Goal: Contribute content: Add original content to the website for others to see

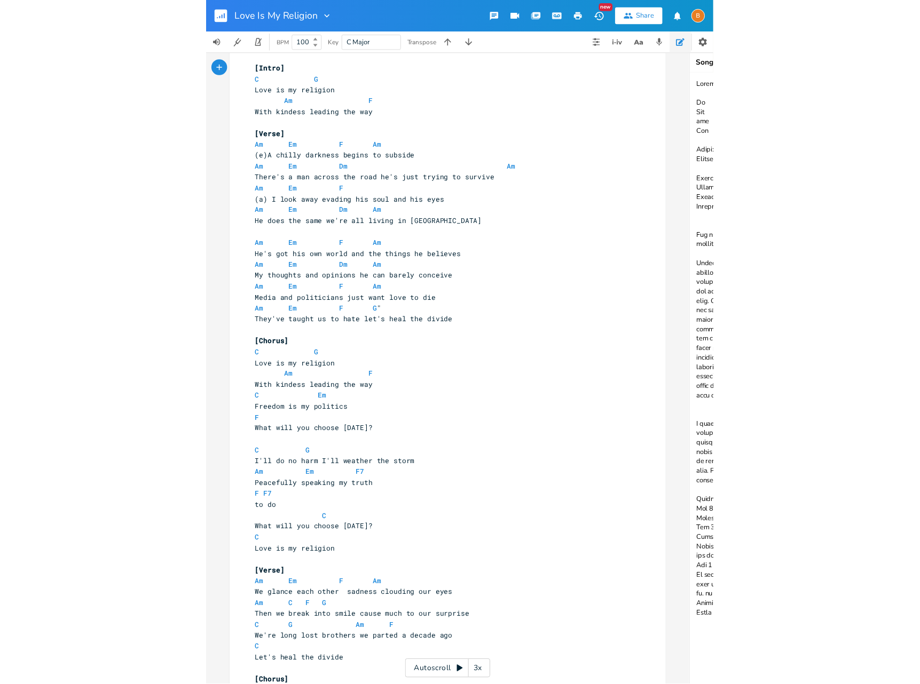
scroll to position [25, 0]
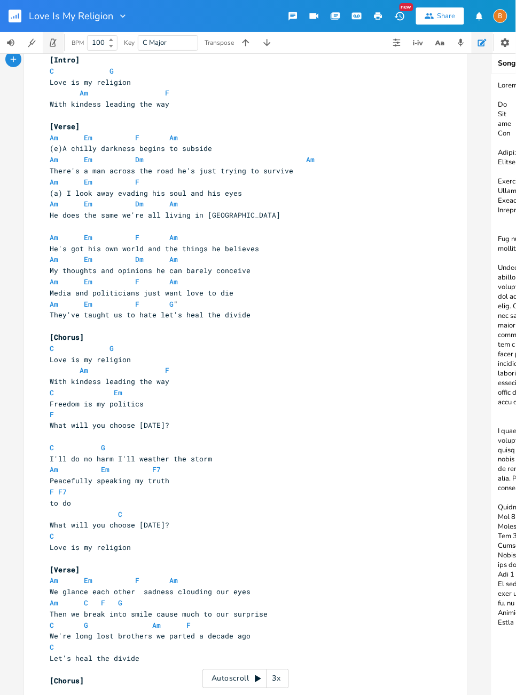
click at [60, 42] on button "button" at bounding box center [53, 42] width 21 height 21
click at [113, 47] on icon at bounding box center [111, 46] width 4 height 3
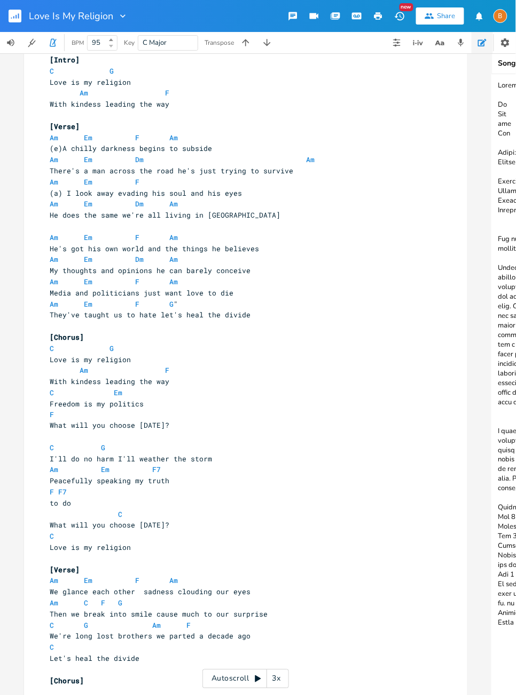
click at [113, 47] on icon at bounding box center [111, 46] width 4 height 3
click at [113, 46] on icon at bounding box center [111, 46] width 4 height 3
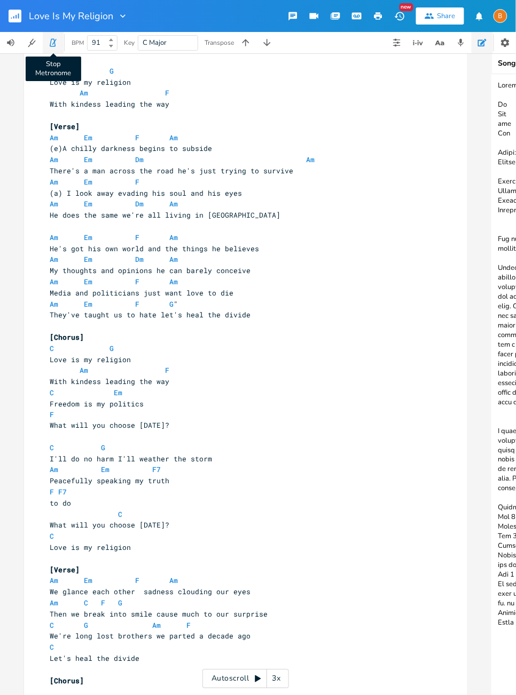
click at [57, 40] on icon "button" at bounding box center [53, 43] width 10 height 10
click at [60, 47] on button "button" at bounding box center [53, 42] width 21 height 21
click at [114, 40] on b at bounding box center [110, 40] width 10 height 6
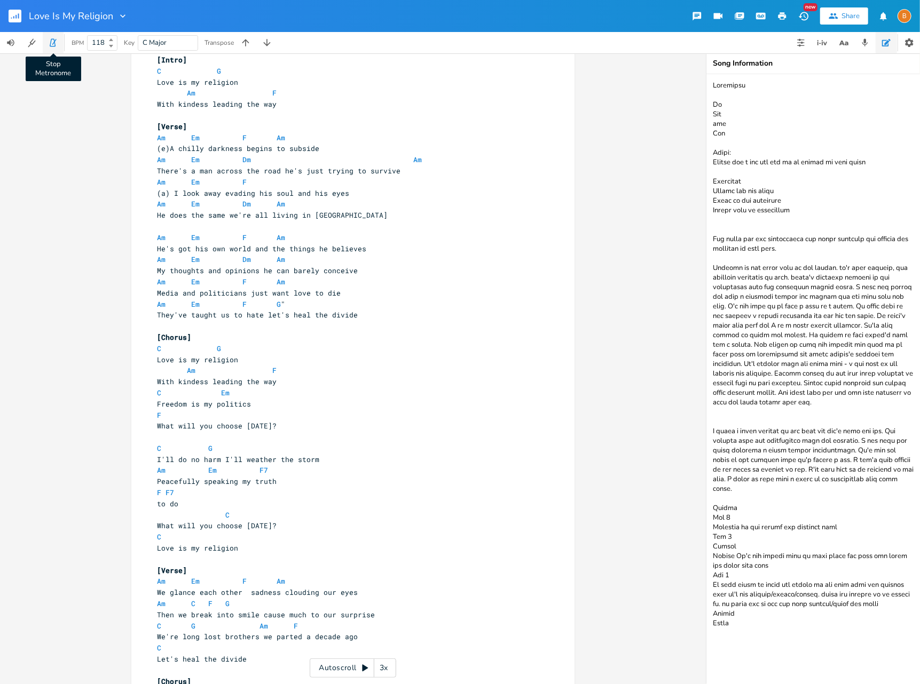
click at [56, 45] on icon "button" at bounding box center [53, 43] width 10 height 10
click at [904, 41] on icon "button" at bounding box center [909, 42] width 11 height 11
click at [113, 42] on b at bounding box center [110, 40] width 10 height 6
click at [112, 41] on b at bounding box center [110, 40] width 10 height 6
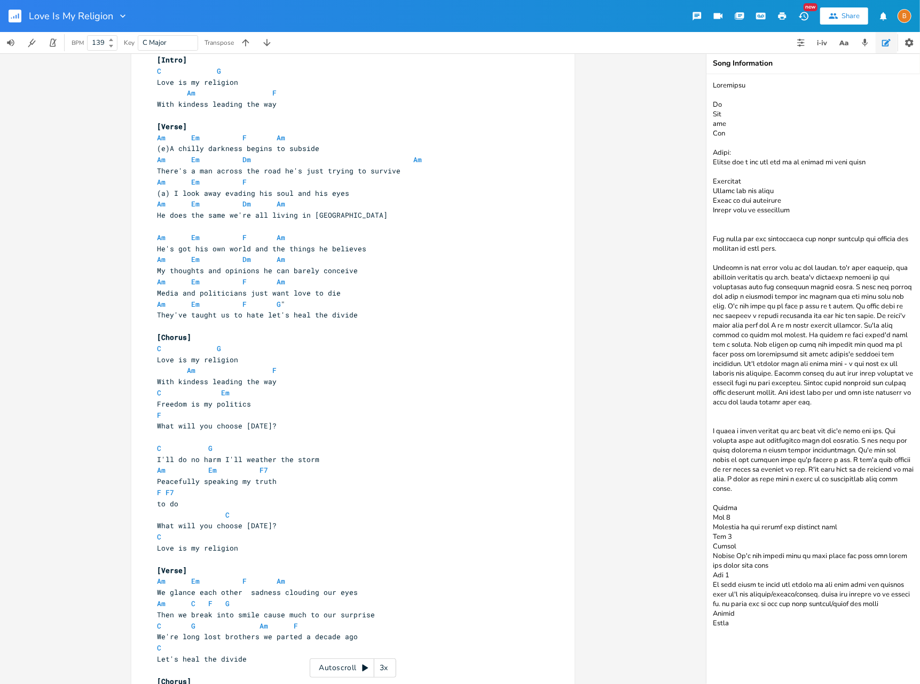
click at [112, 42] on b at bounding box center [110, 40] width 10 height 6
click at [60, 43] on button "button" at bounding box center [53, 42] width 21 height 21
click at [111, 47] on icon at bounding box center [111, 46] width 4 height 3
click at [112, 47] on icon at bounding box center [111, 46] width 4 height 3
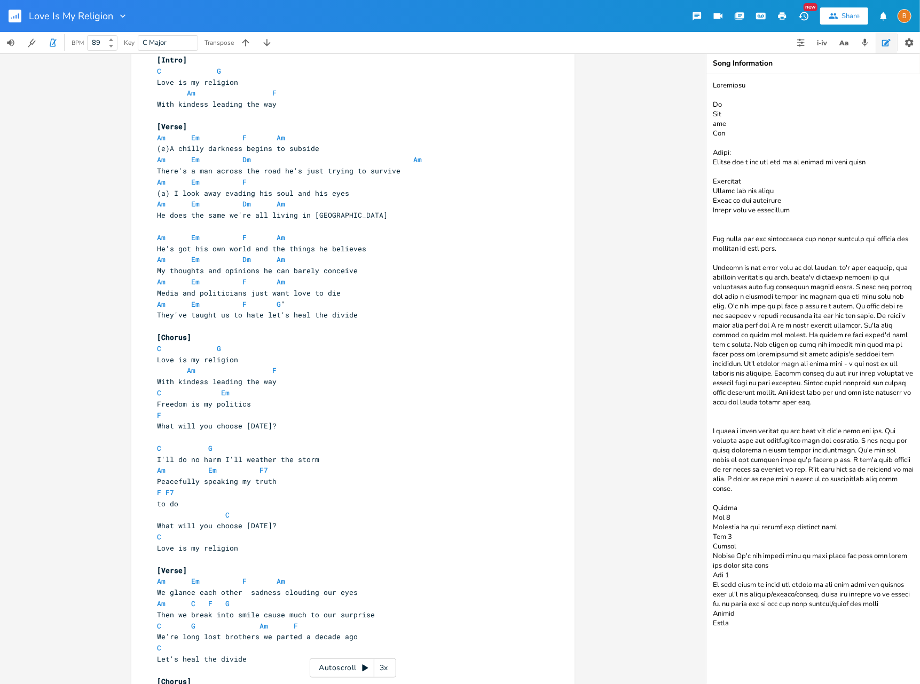
click at [112, 47] on icon at bounding box center [111, 46] width 4 height 3
click at [112, 38] on icon at bounding box center [111, 39] width 4 height 3
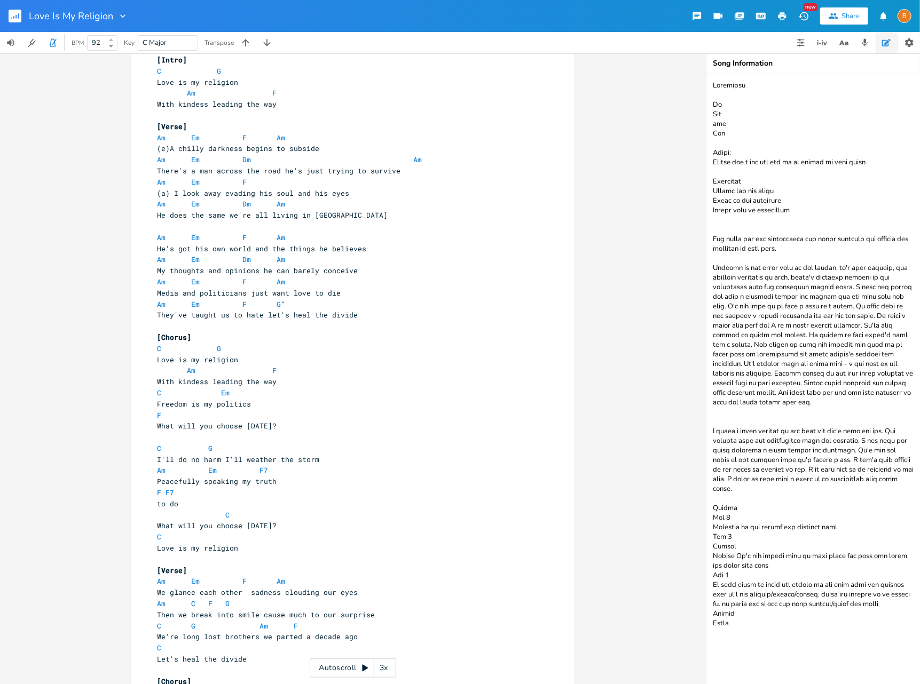
click at [112, 38] on icon at bounding box center [111, 39] width 4 height 3
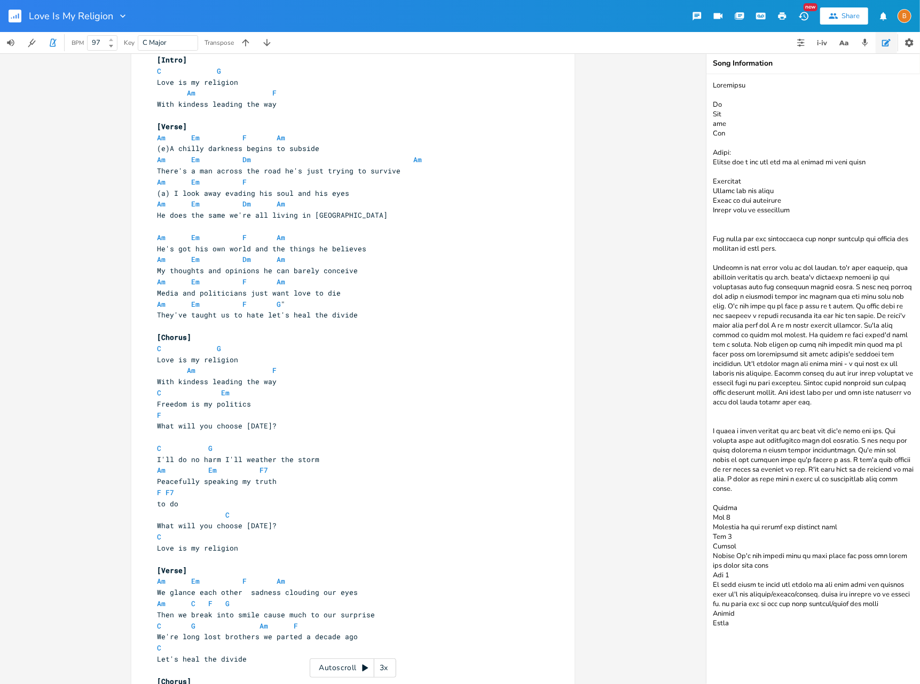
click at [112, 38] on icon at bounding box center [111, 39] width 4 height 3
click at [110, 46] on icon at bounding box center [111, 46] width 4 height 3
click at [110, 38] on b at bounding box center [110, 40] width 10 height 6
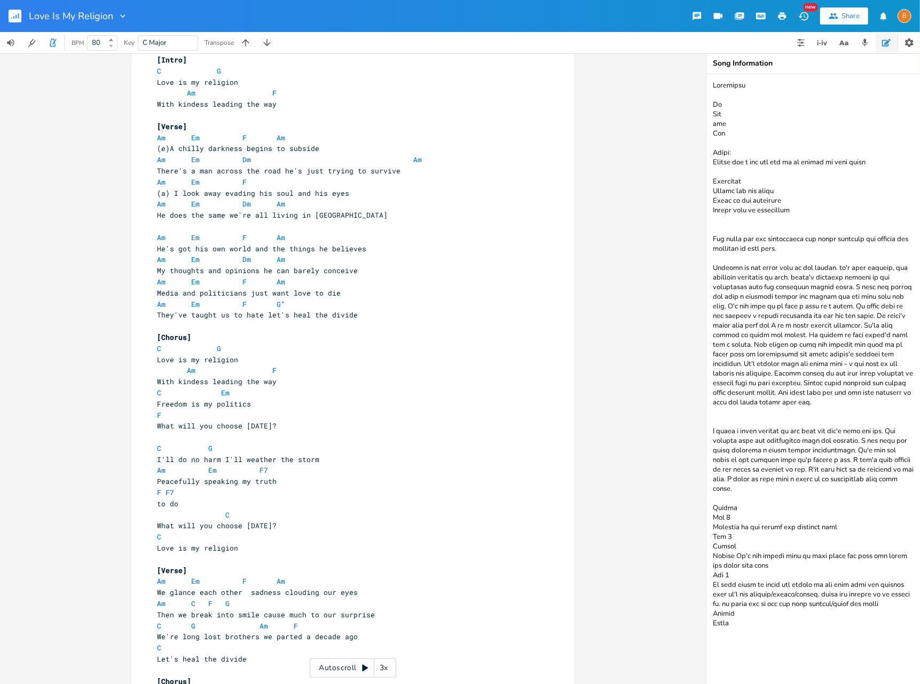
click at [111, 42] on span "80" at bounding box center [101, 43] width 27 height 14
click at [107, 45] on b at bounding box center [110, 46] width 10 height 6
type input "60"
click at [56, 41] on icon "button" at bounding box center [53, 43] width 10 height 10
click at [166, 148] on span "(e)A chilly darkness begins to subside" at bounding box center [238, 149] width 162 height 10
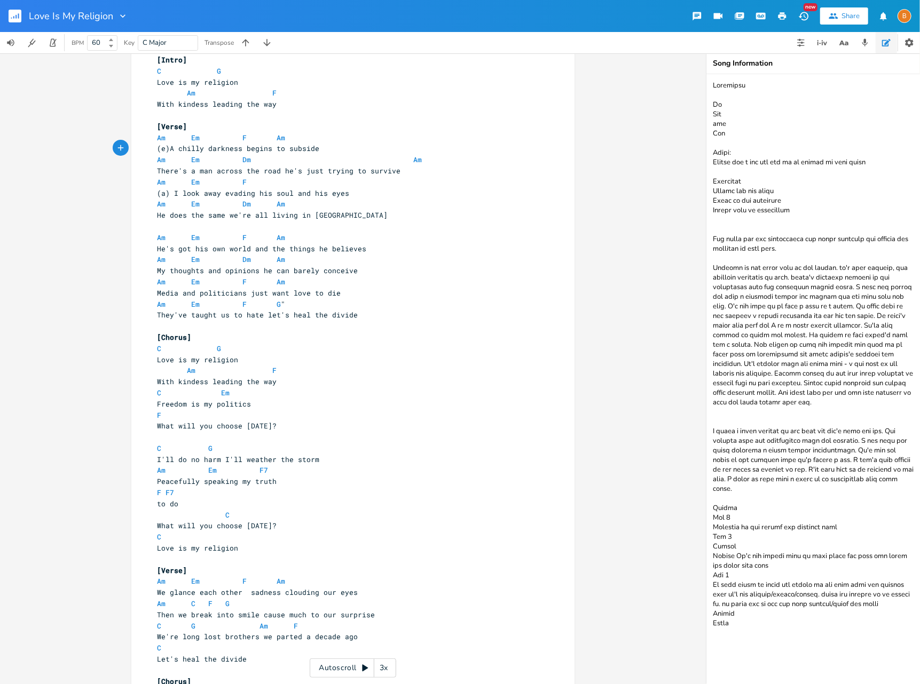
scroll to position [25, 0]
click at [155, 503] on pre "to do" at bounding box center [347, 503] width 385 height 11
type textarea "What will you choose to"
drag, startPoint x: 185, startPoint y: 137, endPoint x: 189, endPoint y: 148, distance: 12.5
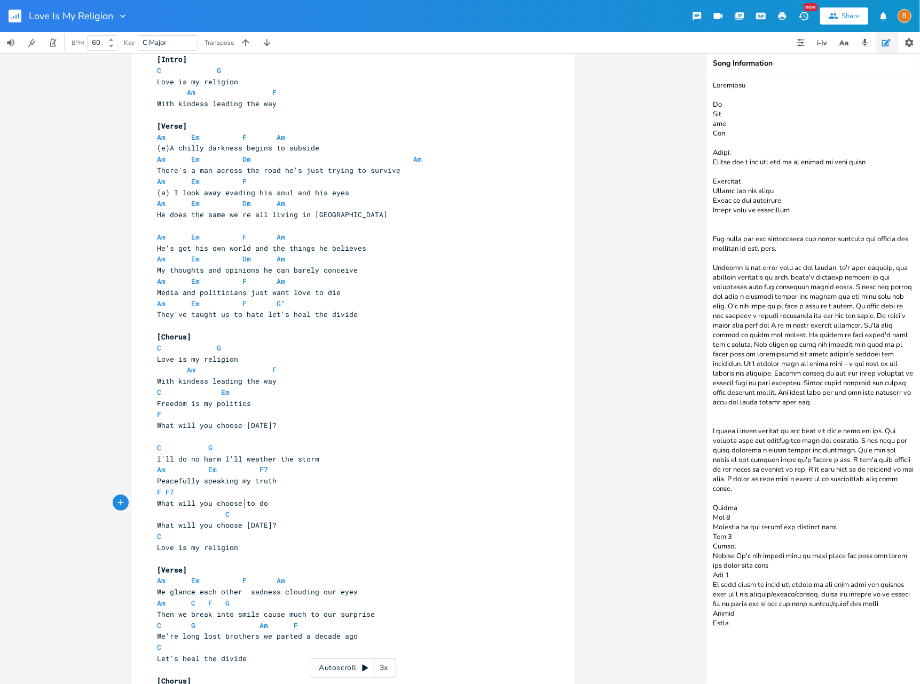
click at [185, 137] on span at bounding box center [182, 137] width 17 height 11
drag, startPoint x: 253, startPoint y: 137, endPoint x: 299, endPoint y: 167, distance: 55.2
click at [253, 138] on span "Am Em F Am" at bounding box center [229, 137] width 145 height 10
click at [270, 137] on span at bounding box center [267, 137] width 17 height 11
click at [186, 159] on span at bounding box center [182, 159] width 17 height 11
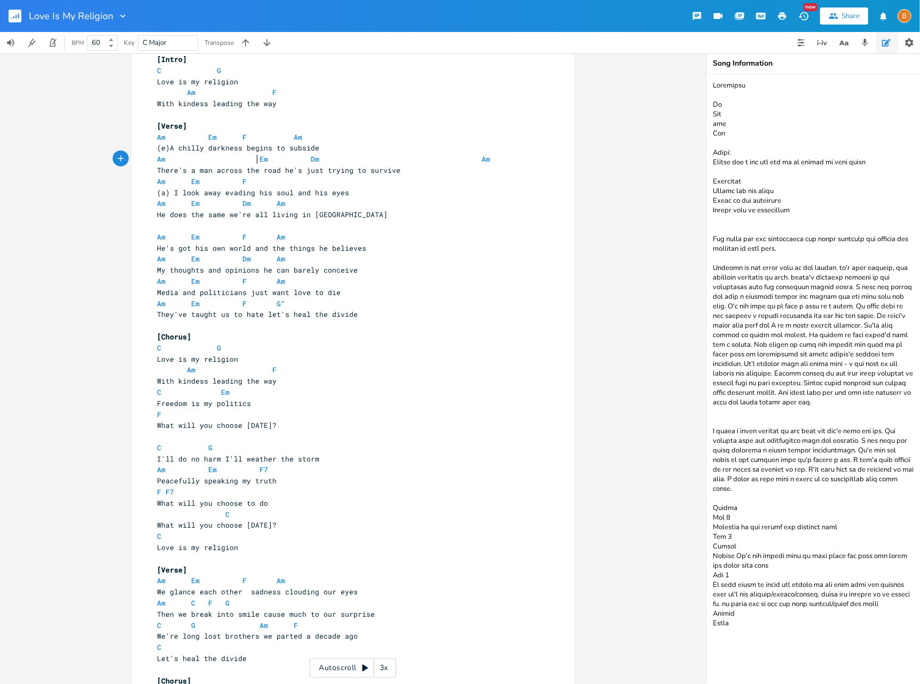
click at [302, 158] on span at bounding box center [302, 159] width 17 height 11
click at [300, 171] on span "There's a man across the road he's just trying to survive" at bounding box center [278, 170] width 243 height 10
drag, startPoint x: 450, startPoint y: 158, endPoint x: 438, endPoint y: 207, distance: 50.1
click at [450, 158] on span at bounding box center [455, 159] width 17 height 11
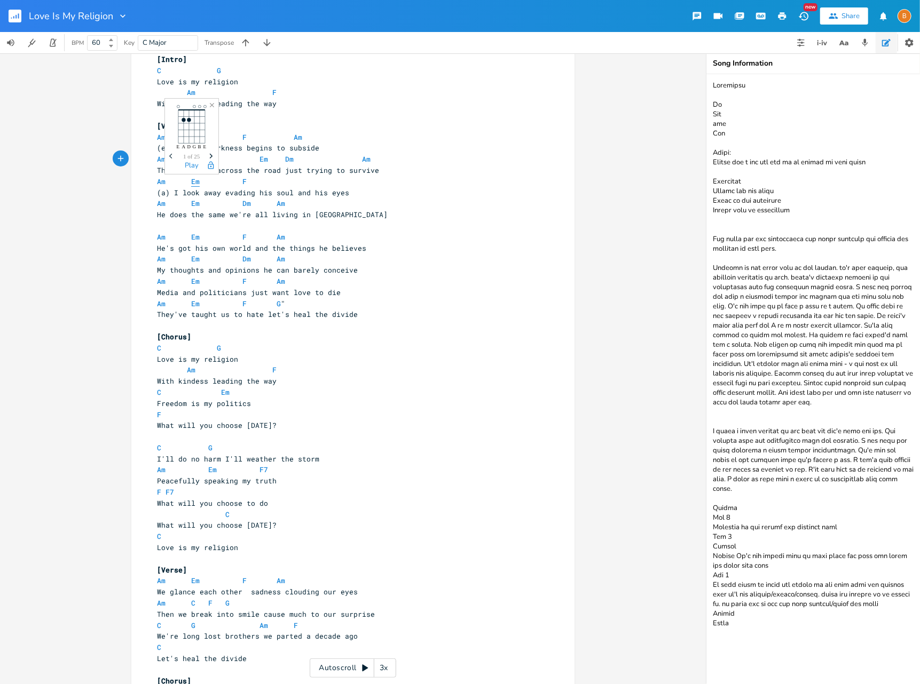
click at [191, 181] on span "Em" at bounding box center [195, 182] width 9 height 10
click at [232, 194] on span "(a) I look away evading his soul and his eyes" at bounding box center [253, 193] width 192 height 10
drag, startPoint x: 232, startPoint y: 194, endPoint x: 249, endPoint y: 203, distance: 19.8
click at [232, 194] on span "(a) I look away evading his soul and his eyes" at bounding box center [253, 193] width 192 height 10
type textarea "from"
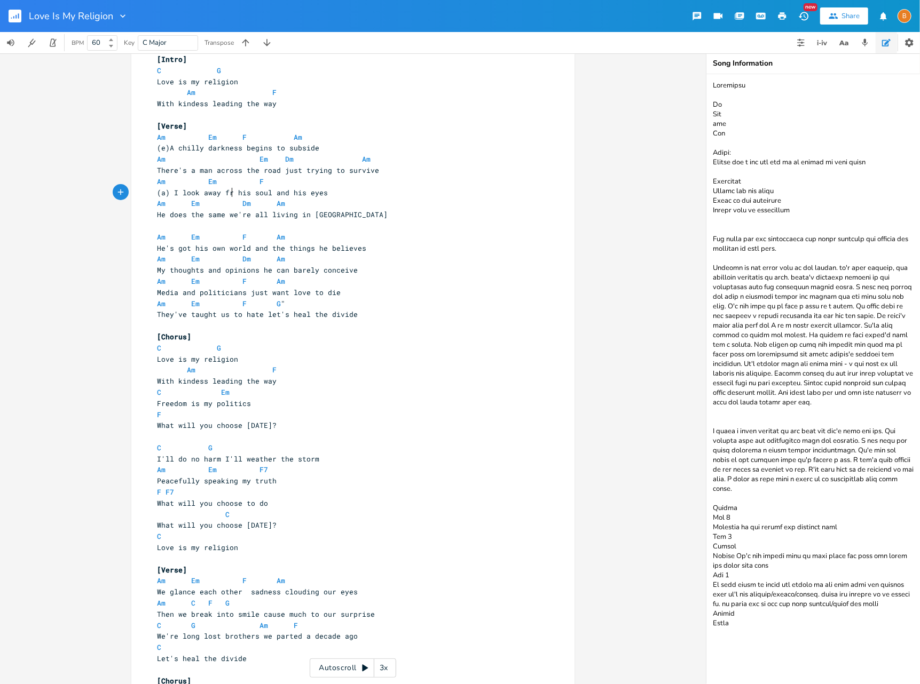
scroll to position [0, 14]
click at [251, 180] on span at bounding box center [250, 181] width 17 height 11
click at [187, 203] on span at bounding box center [182, 203] width 17 height 11
click at [248, 202] on span at bounding box center [250, 203] width 17 height 11
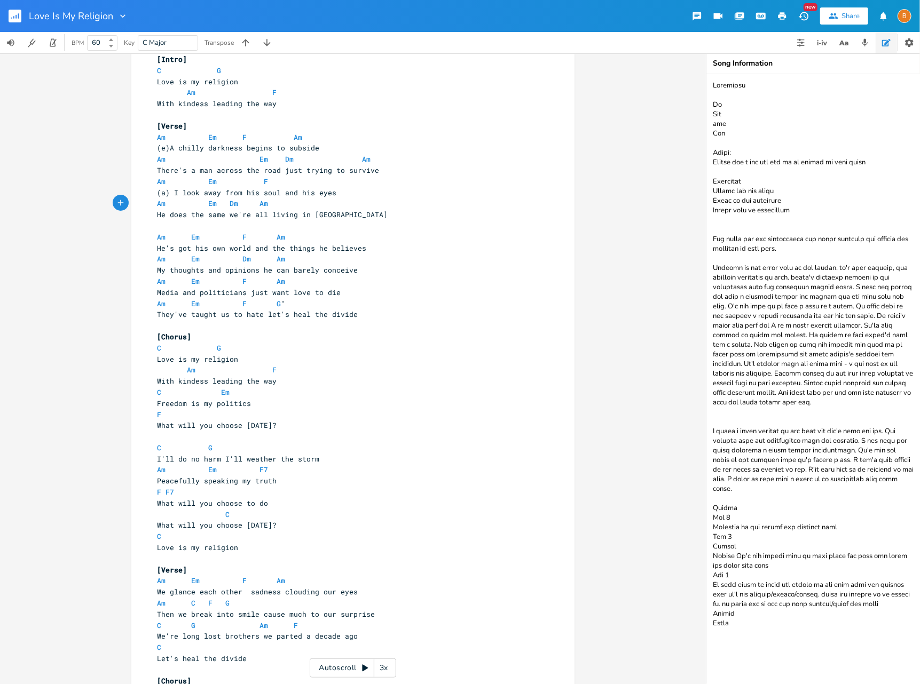
click at [250, 202] on span at bounding box center [250, 203] width 17 height 11
click at [186, 237] on span at bounding box center [182, 237] width 17 height 11
click at [268, 236] on span at bounding box center [267, 237] width 17 height 11
click at [278, 249] on span "He's got his own world and the things he believes" at bounding box center [261, 248] width 209 height 10
type textarea "the"
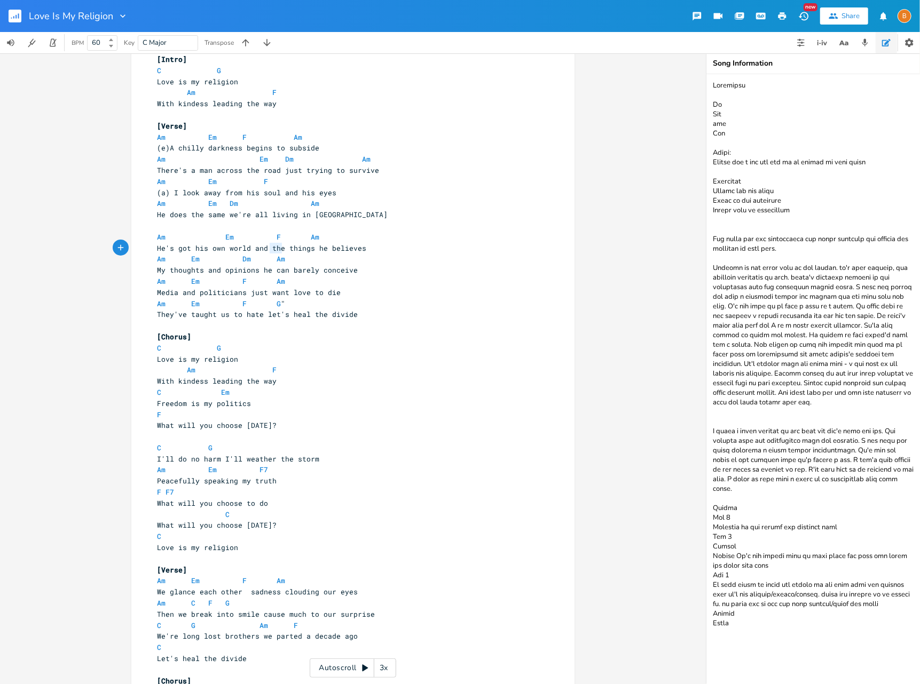
click at [278, 249] on span "He's got his own world and the things he believes" at bounding box center [261, 248] width 209 height 10
click at [284, 234] on span at bounding box center [284, 236] width 17 height 11
click at [186, 258] on span at bounding box center [182, 258] width 17 height 11
click at [268, 258] on span at bounding box center [267, 258] width 17 height 11
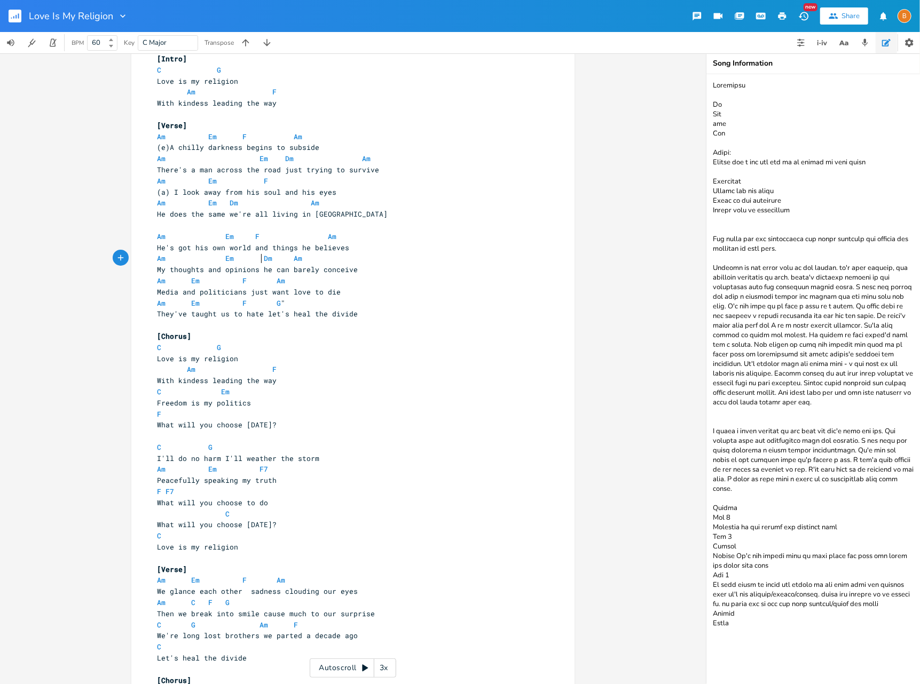
scroll to position [0, 1]
click at [286, 258] on span at bounding box center [284, 258] width 17 height 11
drag, startPoint x: 186, startPoint y: 281, endPoint x: 240, endPoint y: 339, distance: 79.3
click at [186, 281] on span at bounding box center [182, 280] width 17 height 11
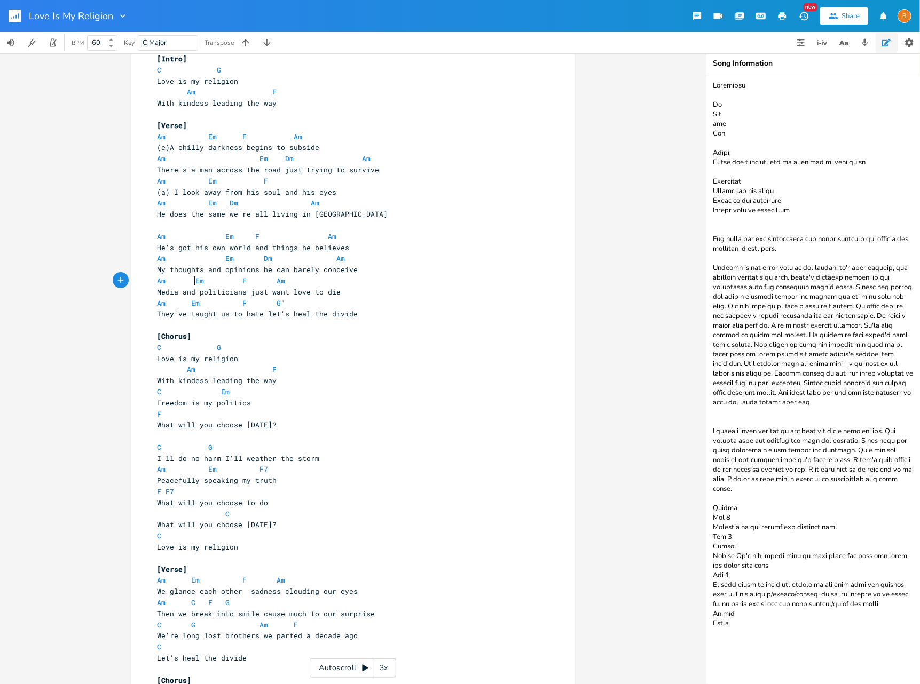
scroll to position [0, 3]
click at [252, 280] on span at bounding box center [250, 280] width 17 height 11
click at [301, 280] on span at bounding box center [302, 280] width 17 height 11
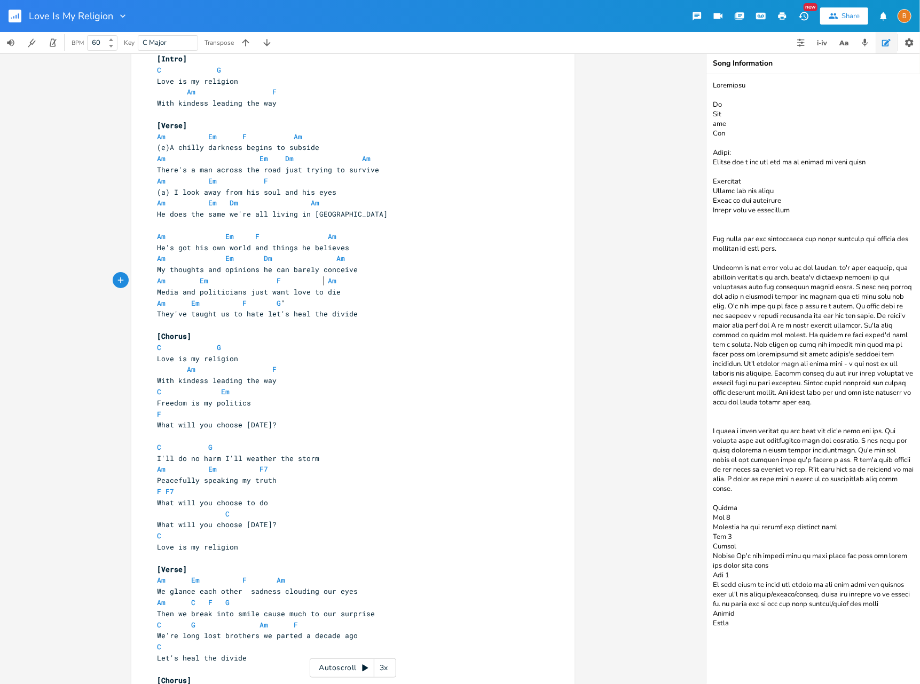
click at [186, 302] on span at bounding box center [182, 303] width 17 height 11
click at [284, 304] on span at bounding box center [284, 303] width 17 height 11
click at [302, 303] on span at bounding box center [302, 303] width 17 height 11
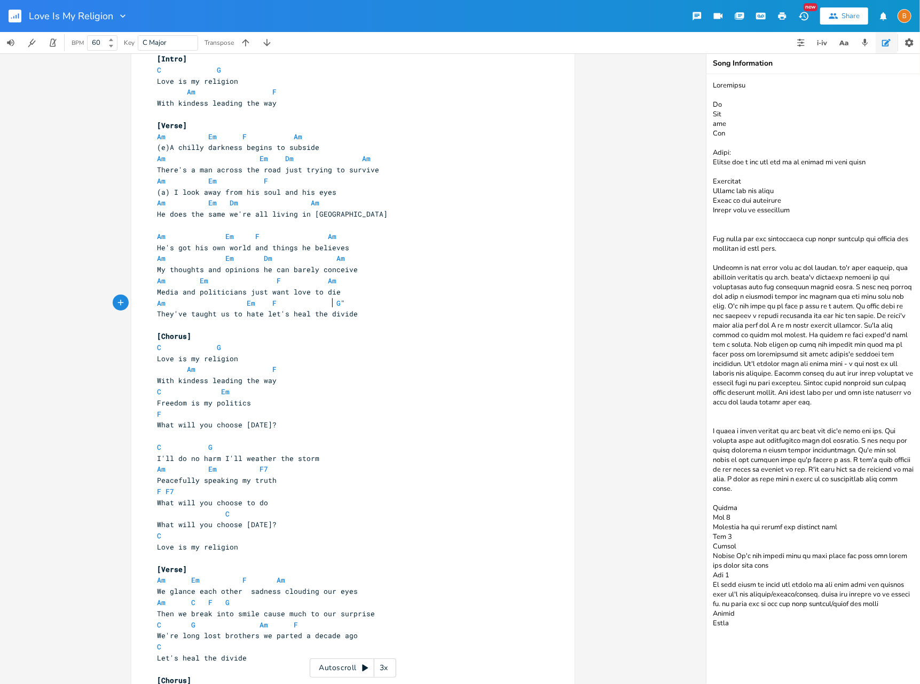
scroll to position [0, 12]
click at [344, 304] on pre "Am Em F G "" at bounding box center [347, 303] width 385 height 11
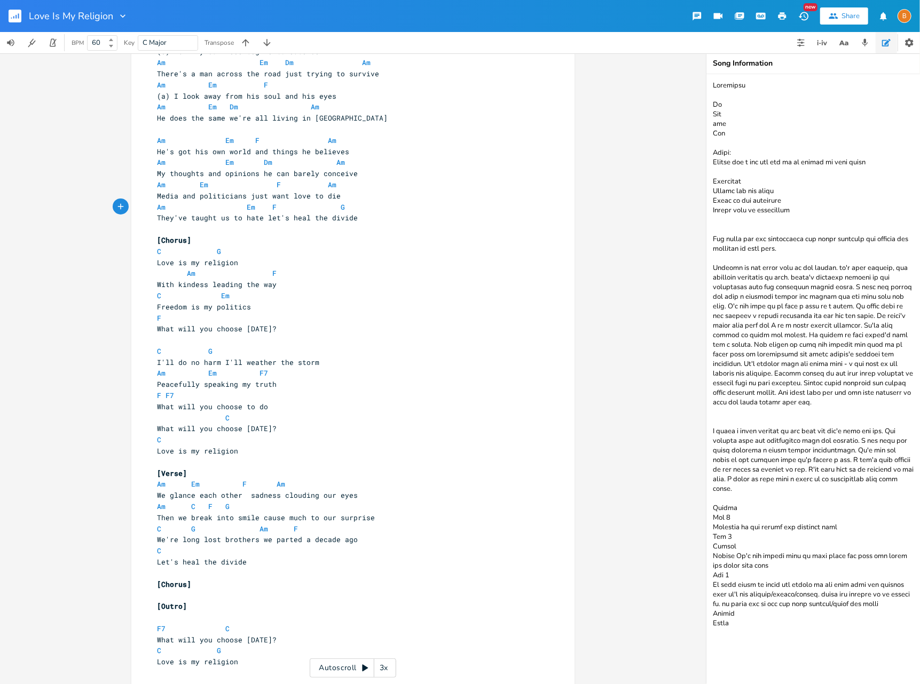
scroll to position [193, 0]
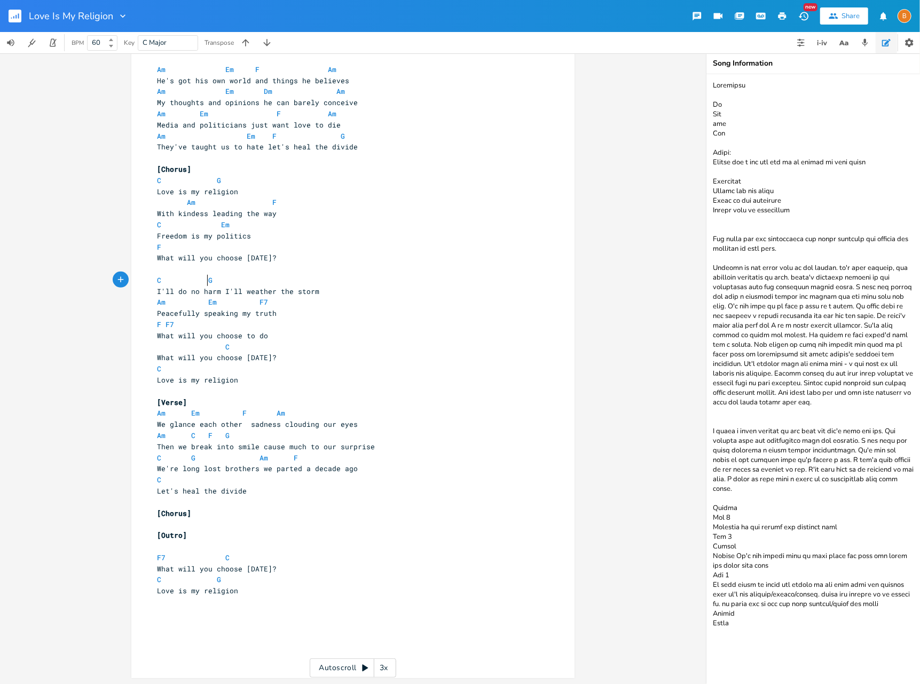
click at [202, 281] on span at bounding box center [199, 280] width 17 height 11
click at [202, 303] on span at bounding box center [199, 302] width 17 height 11
click at [309, 306] on pre "Am Em F7" at bounding box center [347, 302] width 385 height 11
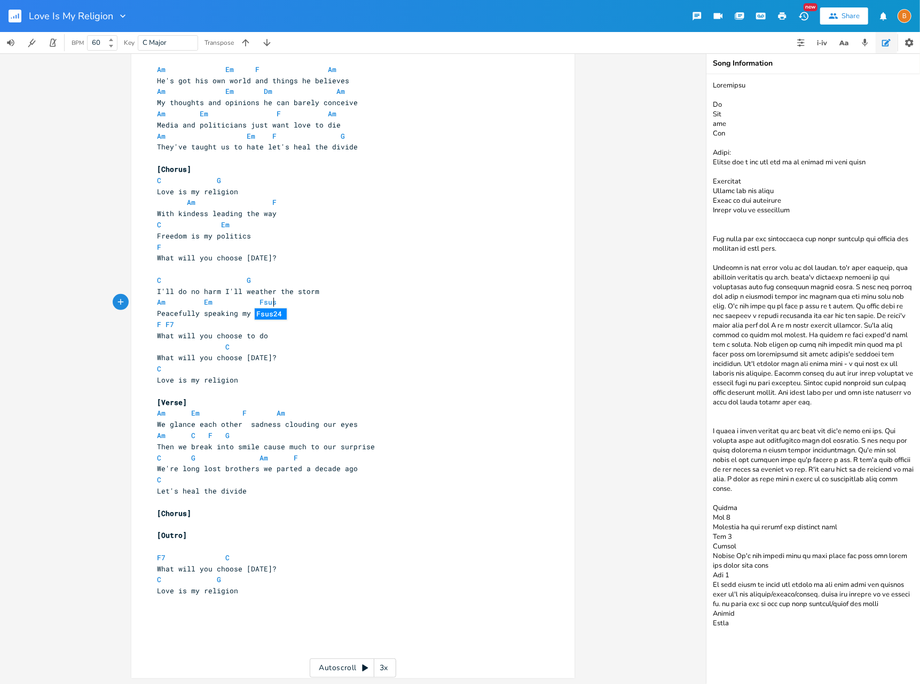
scroll to position [0, 10]
type textarea "sus9"
drag, startPoint x: 161, startPoint y: 326, endPoint x: 159, endPoint y: 336, distance: 10.3
click at [161, 326] on span "F F7" at bounding box center [165, 325] width 17 height 10
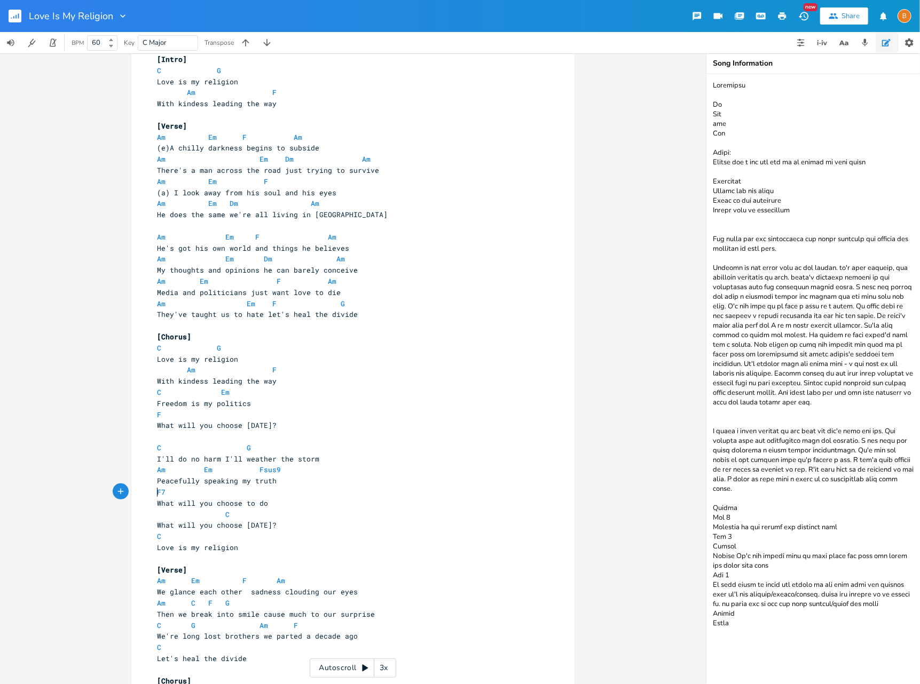
scroll to position [0, 0]
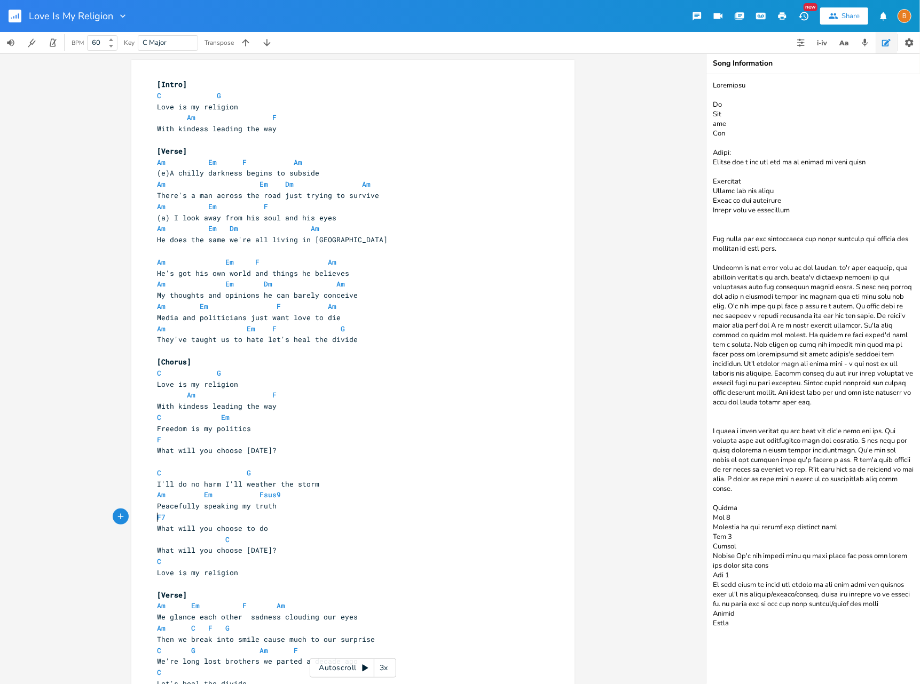
click at [336, 122] on pre "Am F" at bounding box center [347, 117] width 385 height 11
type textarea "sus9"
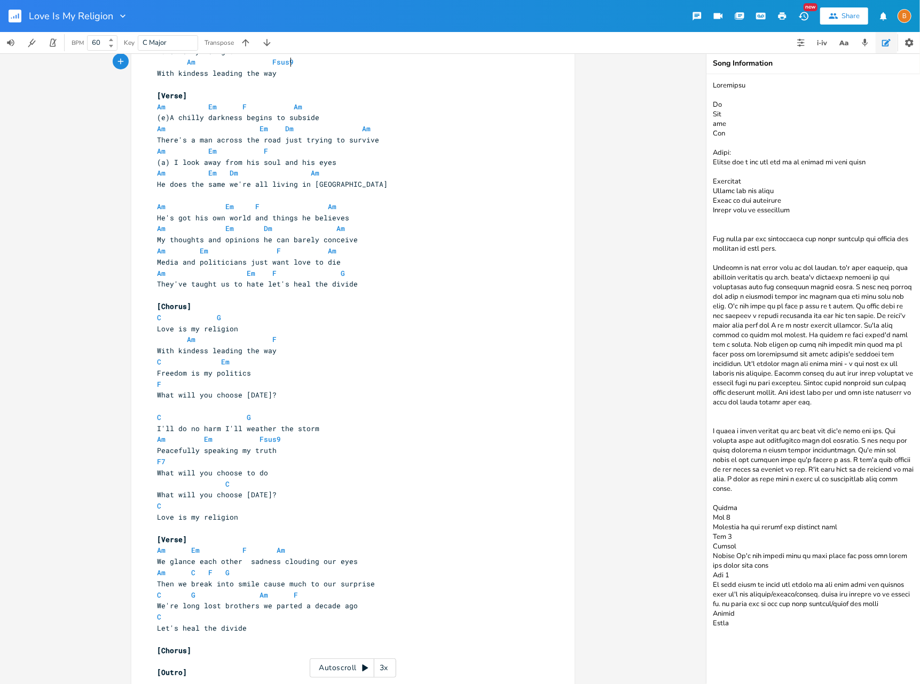
scroll to position [0, 0]
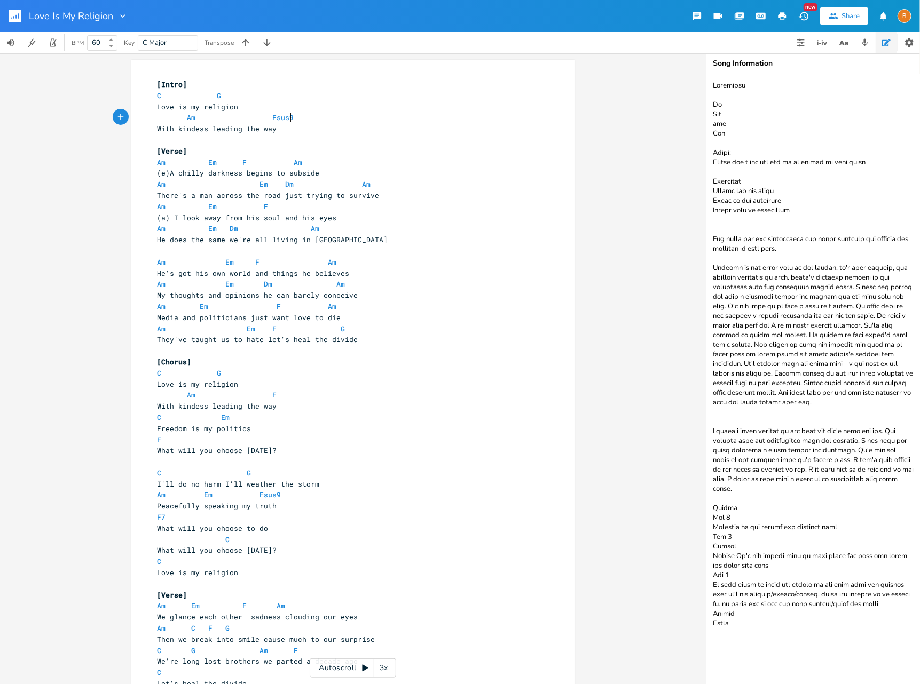
click at [217, 163] on span at bounding box center [221, 162] width 9 height 11
type textarea "7"
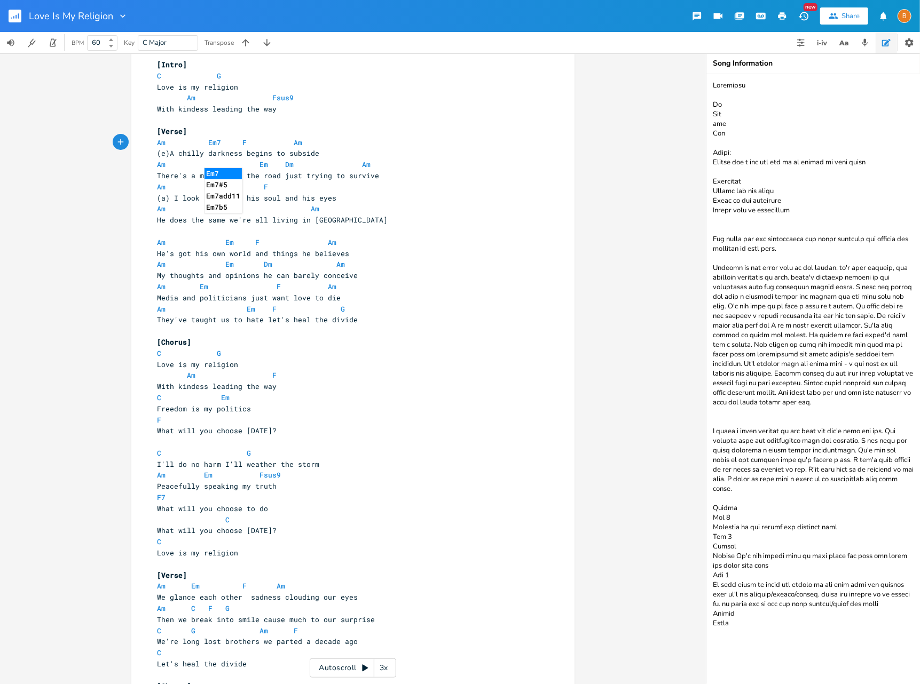
scroll to position [27, 0]
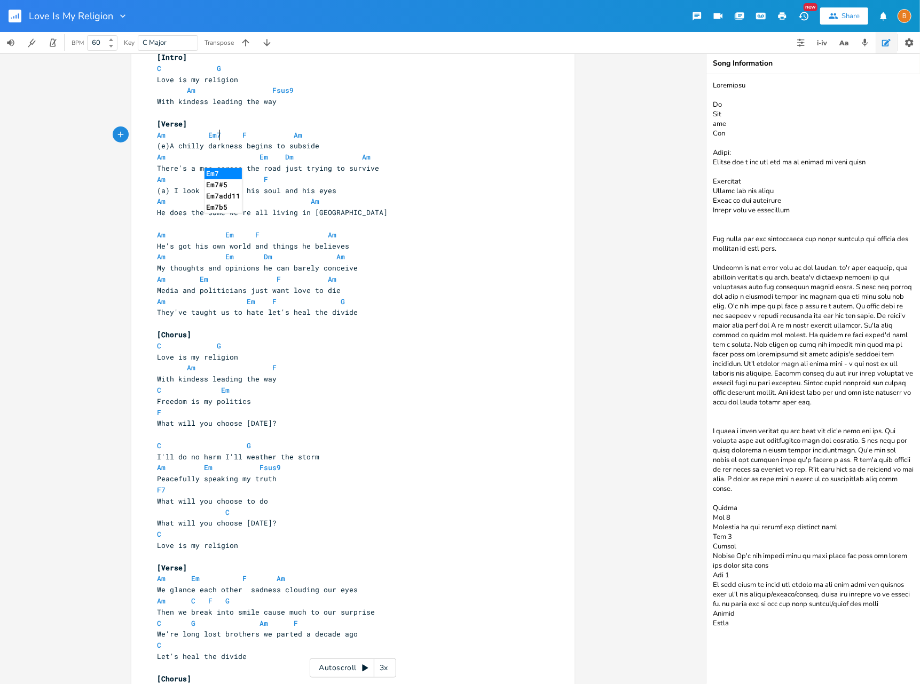
click at [234, 236] on span at bounding box center [238, 234] width 9 height 11
type textarea "7"
click at [399, 309] on pre "They've taught us to hate let's heal the divide" at bounding box center [347, 312] width 385 height 11
click at [385, 304] on pre "Am Em F G" at bounding box center [347, 301] width 385 height 11
type textarea "sus2. G"
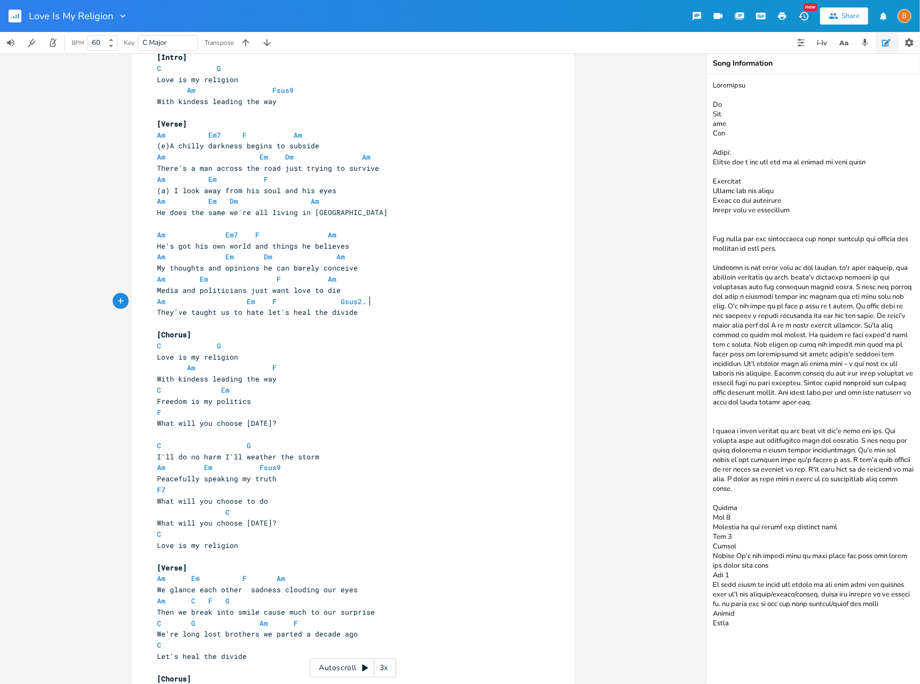
scroll to position [0, 25]
click at [300, 138] on pre "Am Em7 F Am" at bounding box center [347, 135] width 385 height 11
click at [268, 178] on span at bounding box center [272, 179] width 9 height 11
type textarea "Dm"
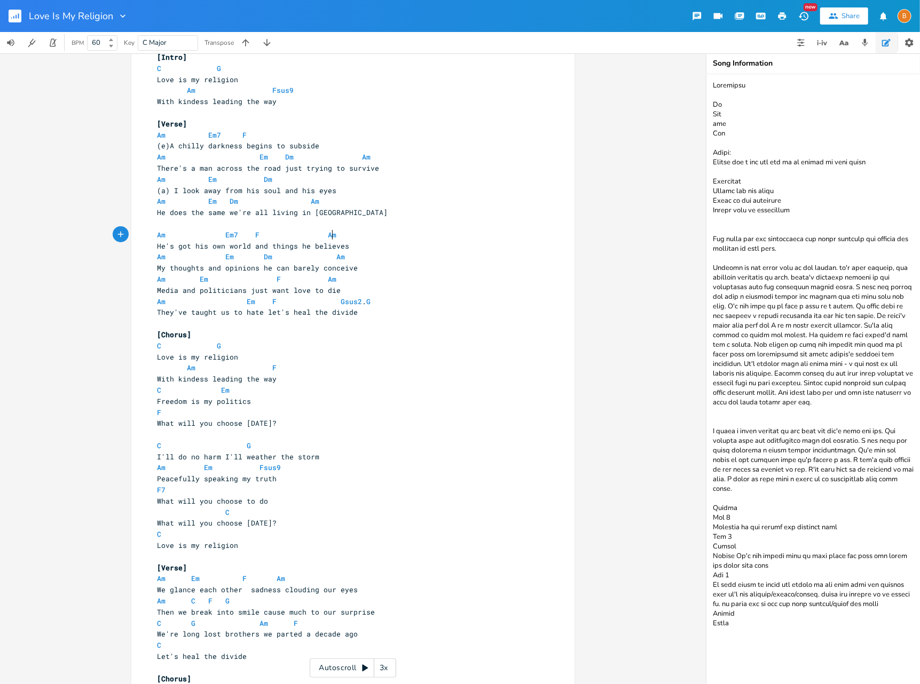
click at [392, 233] on pre "Am Em7 F Am" at bounding box center [347, 234] width 385 height 11
drag, startPoint x: 331, startPoint y: 278, endPoint x: 271, endPoint y: 275, distance: 60.4
click at [271, 275] on pre "Am Em F Am" at bounding box center [347, 279] width 385 height 11
type textarea "Dm"
click at [281, 304] on li "Dm7" at bounding box center [287, 302] width 33 height 11
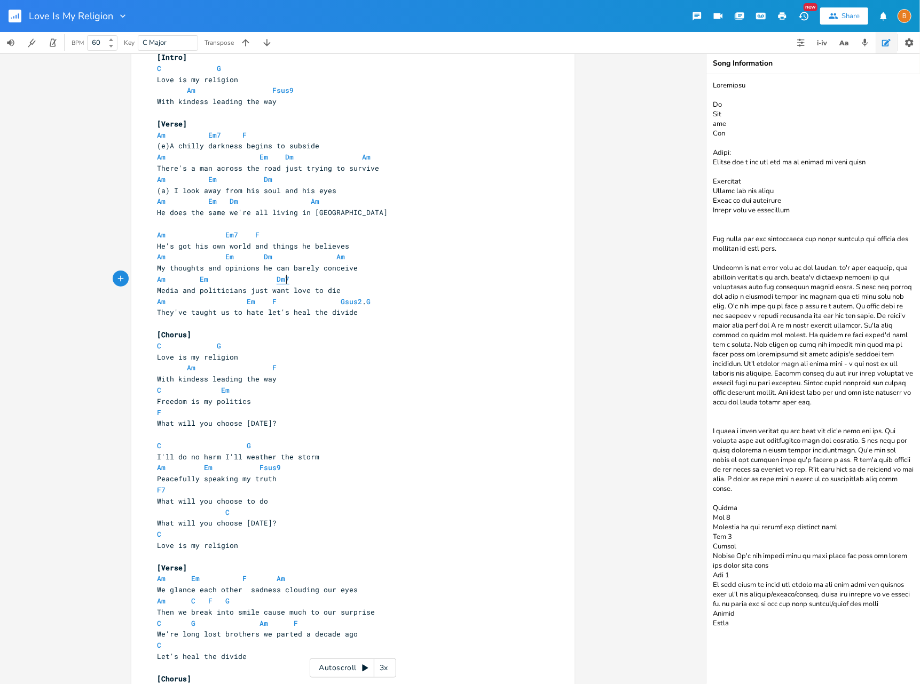
click at [276, 279] on span "Dm7" at bounding box center [282, 279] width 13 height 10
click at [278, 278] on span "Dm7" at bounding box center [282, 279] width 13 height 10
click at [391, 237] on pre "Am Em7 F" at bounding box center [347, 234] width 385 height 11
click at [399, 280] on pre "Am Em Dm" at bounding box center [347, 279] width 385 height 11
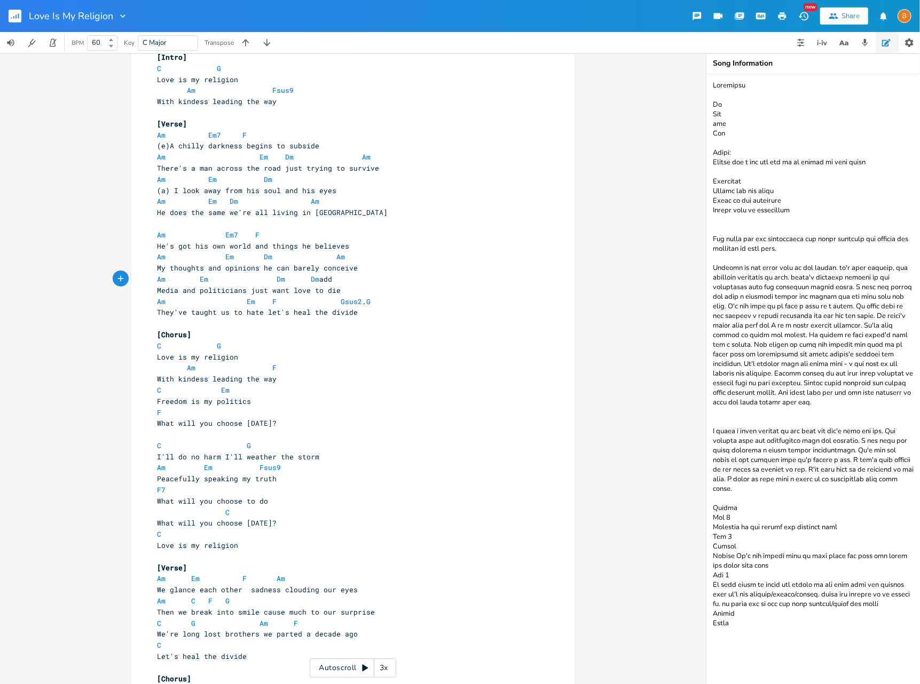
scroll to position [0, 28]
type textarea "Dm addg Dm"
click at [411, 311] on pre "They've taught us to hate let's heal the divide" at bounding box center [347, 312] width 385 height 11
drag, startPoint x: 163, startPoint y: 534, endPoint x: 169, endPoint y: 537, distance: 6.2
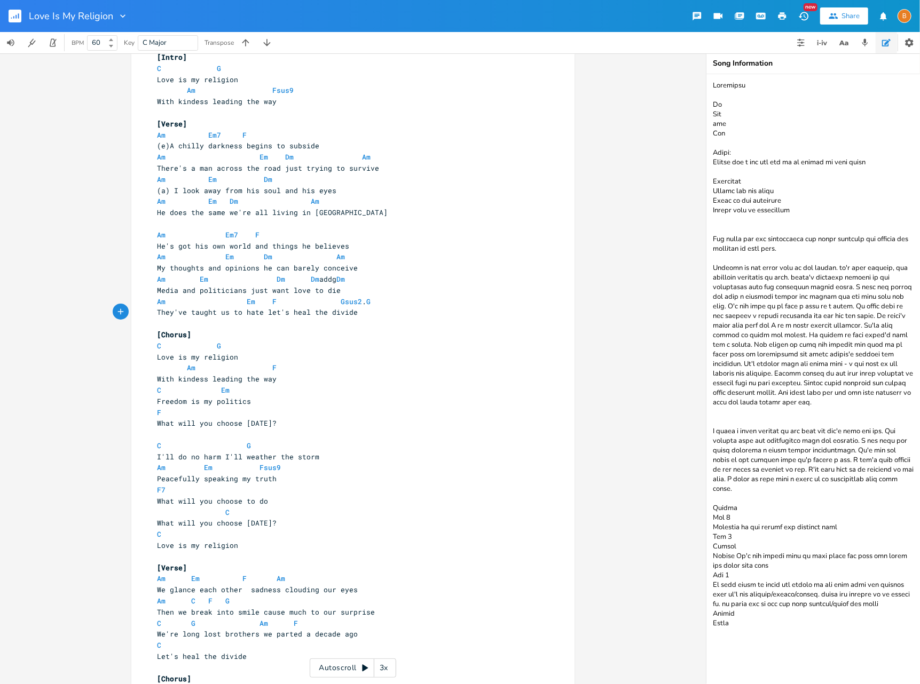
click at [164, 534] on span "C" at bounding box center [187, 534] width 60 height 10
type textarea "F"
type textarea "C"
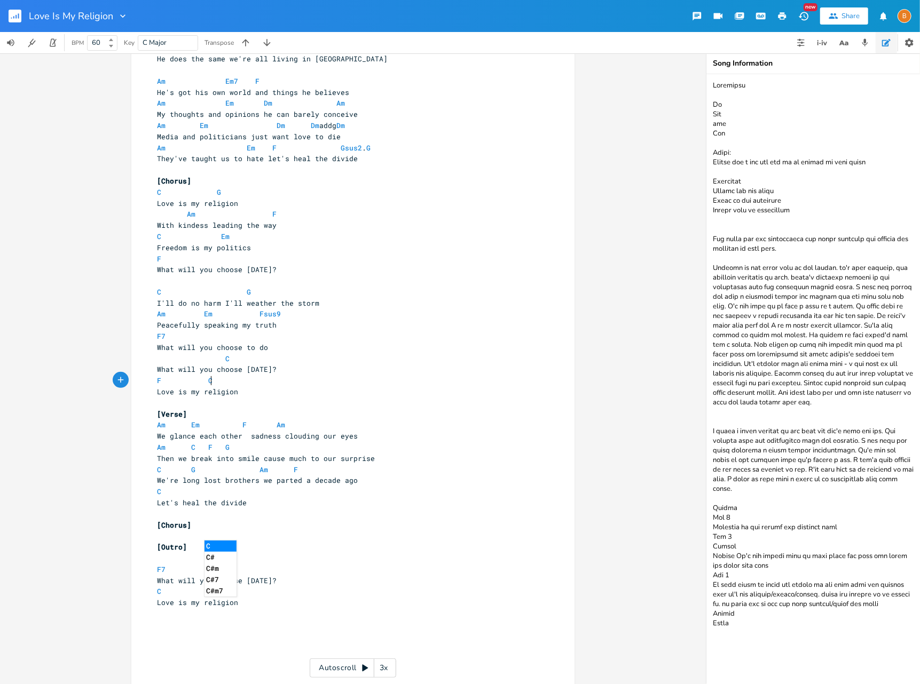
scroll to position [179, 0]
click at [350, 549] on pre "[Outro]" at bounding box center [347, 549] width 385 height 11
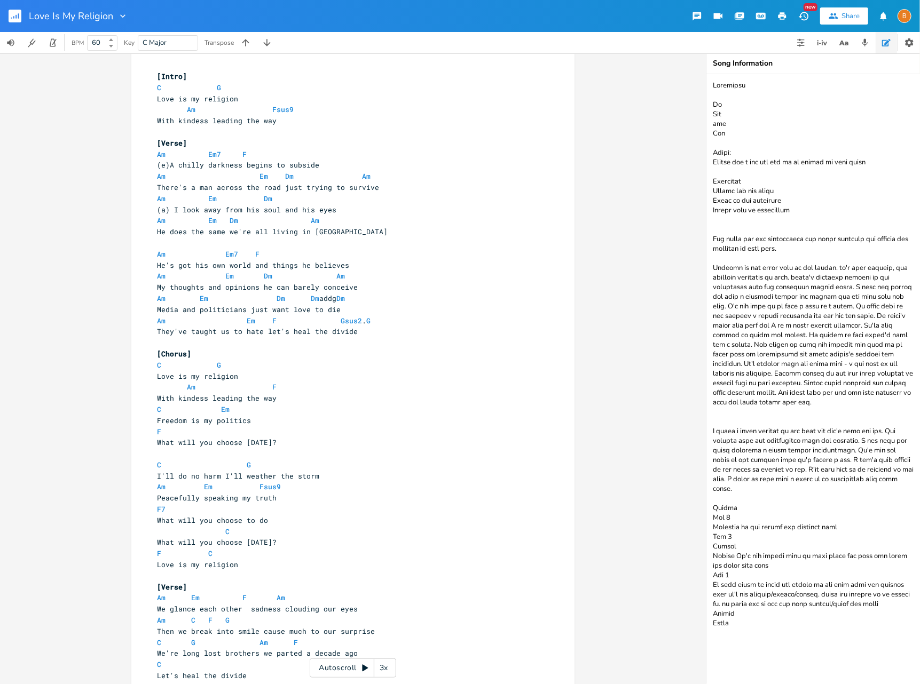
scroll to position [4, 0]
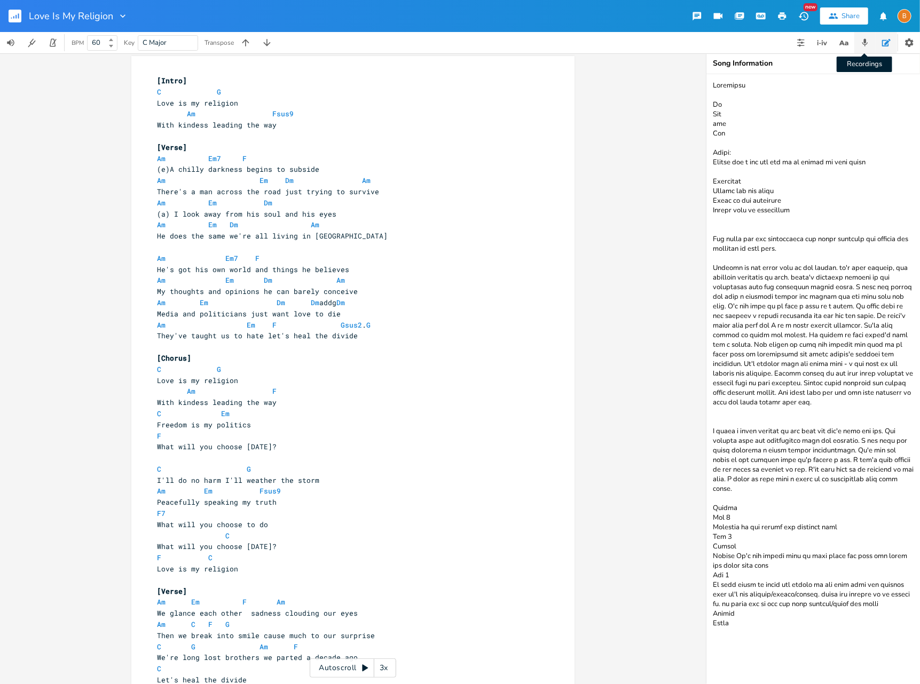
click at [868, 44] on icon "button" at bounding box center [865, 43] width 10 height 10
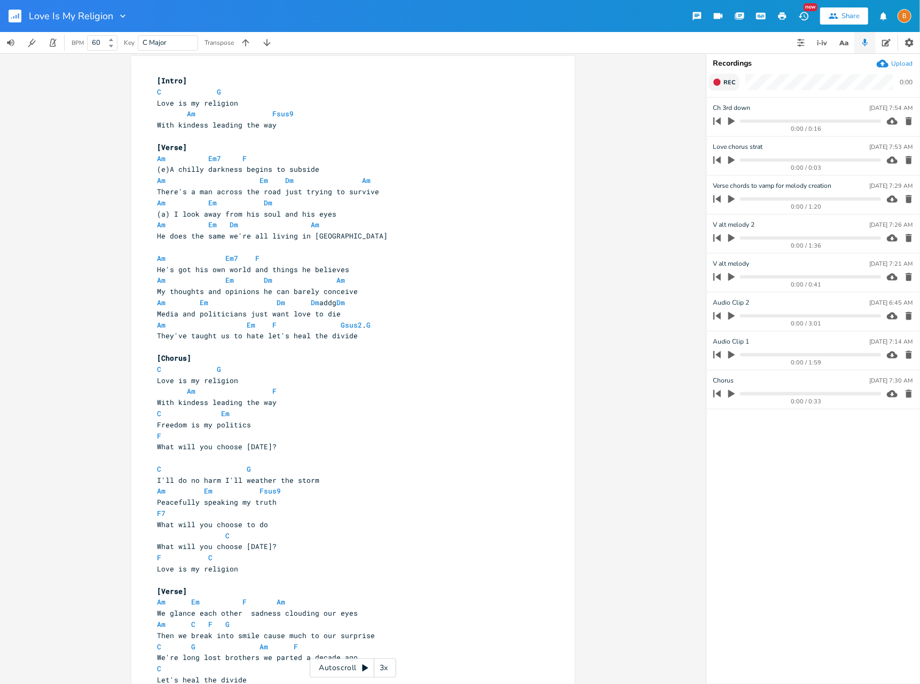
click at [715, 81] on icon "button" at bounding box center [716, 81] width 7 height 7
click at [728, 82] on span "End" at bounding box center [729, 82] width 12 height 8
click at [907, 123] on icon "button" at bounding box center [908, 121] width 6 height 8
click at [720, 85] on icon "button" at bounding box center [716, 82] width 9 height 9
click at [721, 85] on button "End" at bounding box center [723, 82] width 31 height 17
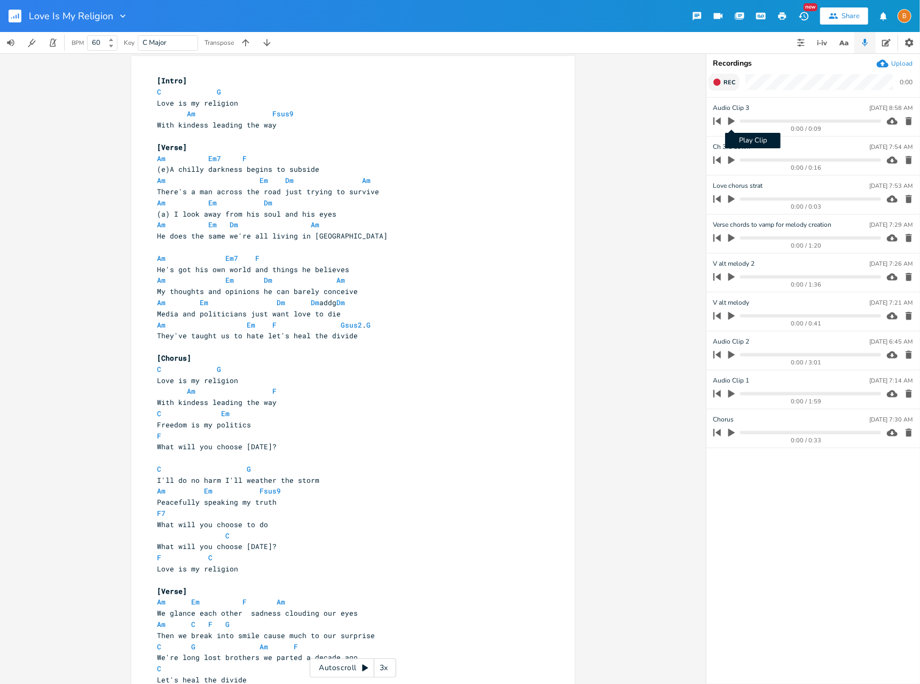
click at [730, 121] on icon "button" at bounding box center [731, 121] width 6 height 8
click at [730, 121] on icon "button" at bounding box center [731, 120] width 6 height 7
click at [913, 121] on icon "button" at bounding box center [908, 121] width 11 height 11
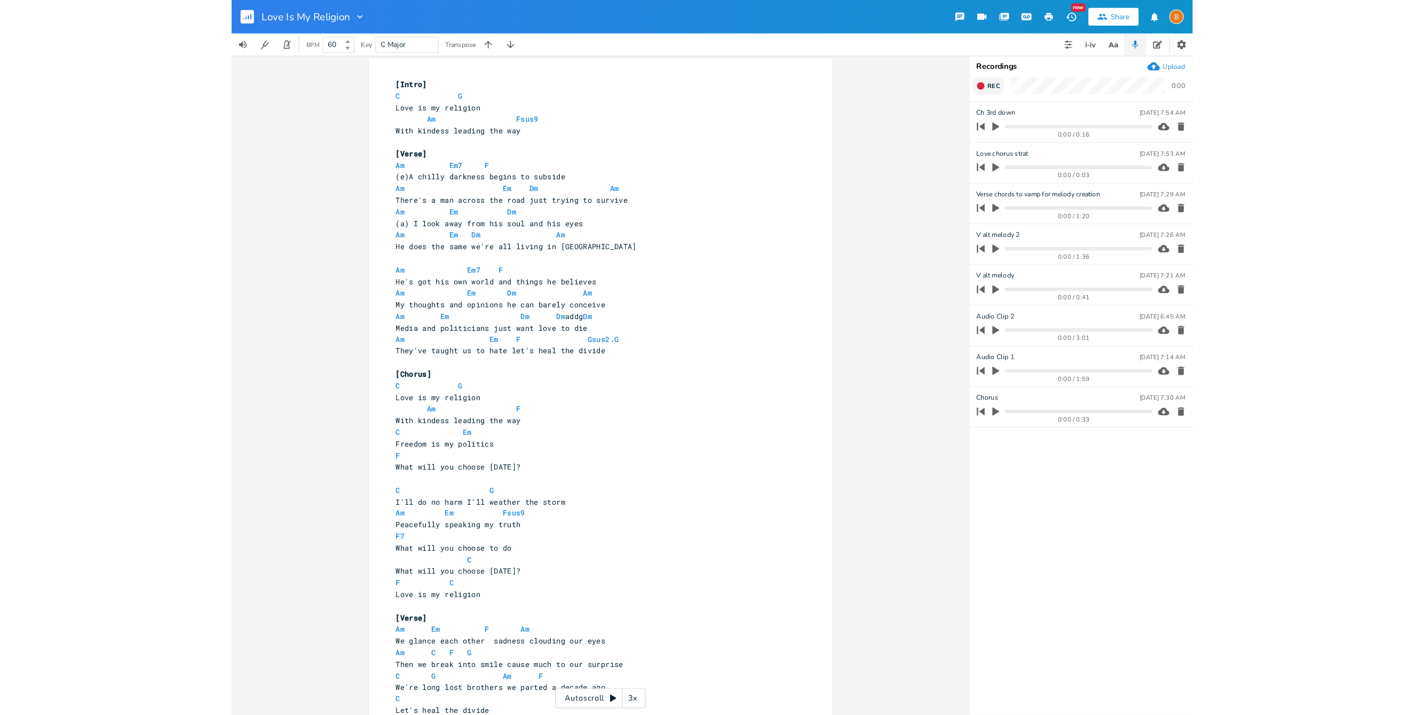
scroll to position [3, 0]
